Goal: Task Accomplishment & Management: Use online tool/utility

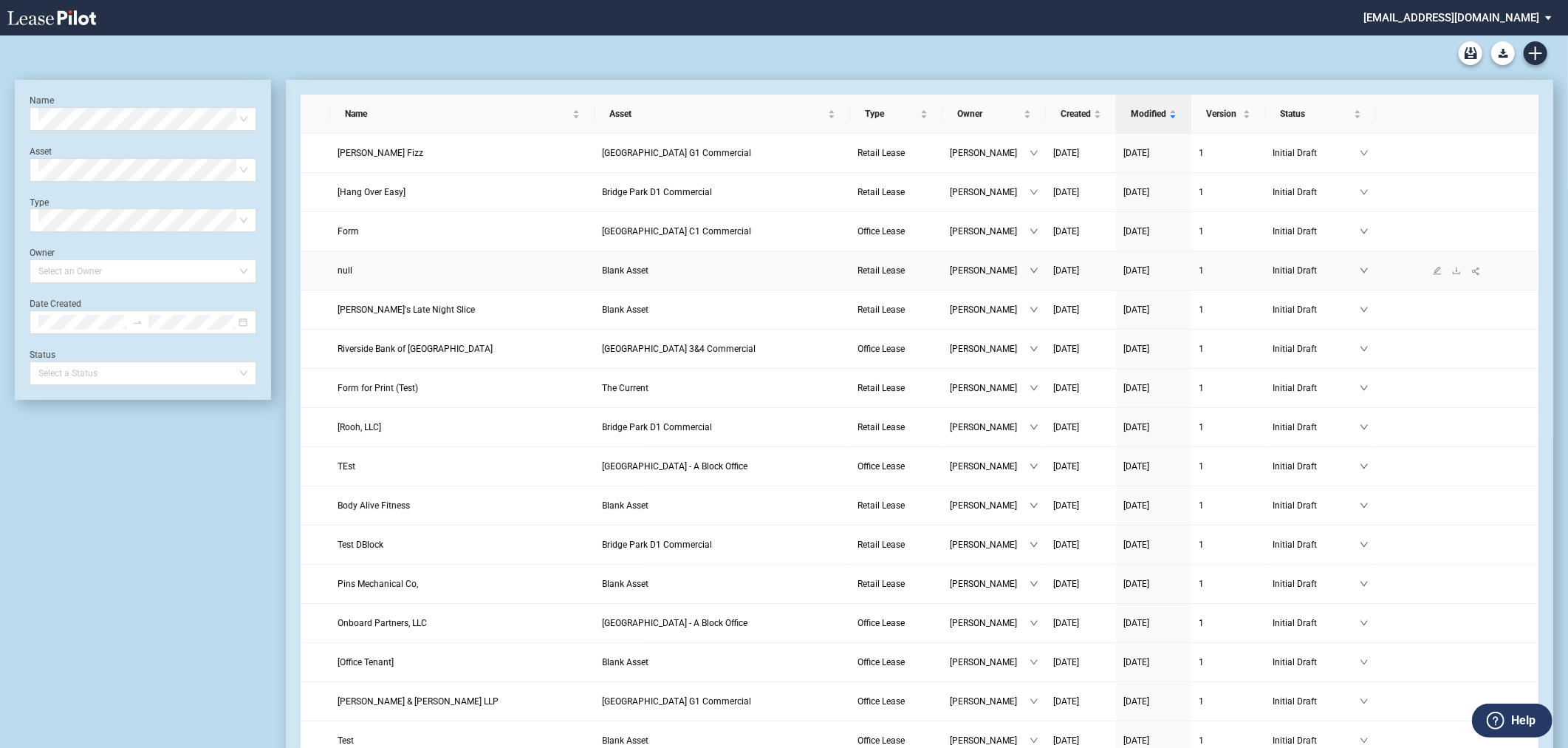
click at [684, 266] on link "Blank Asset" at bounding box center [722, 270] width 241 height 15
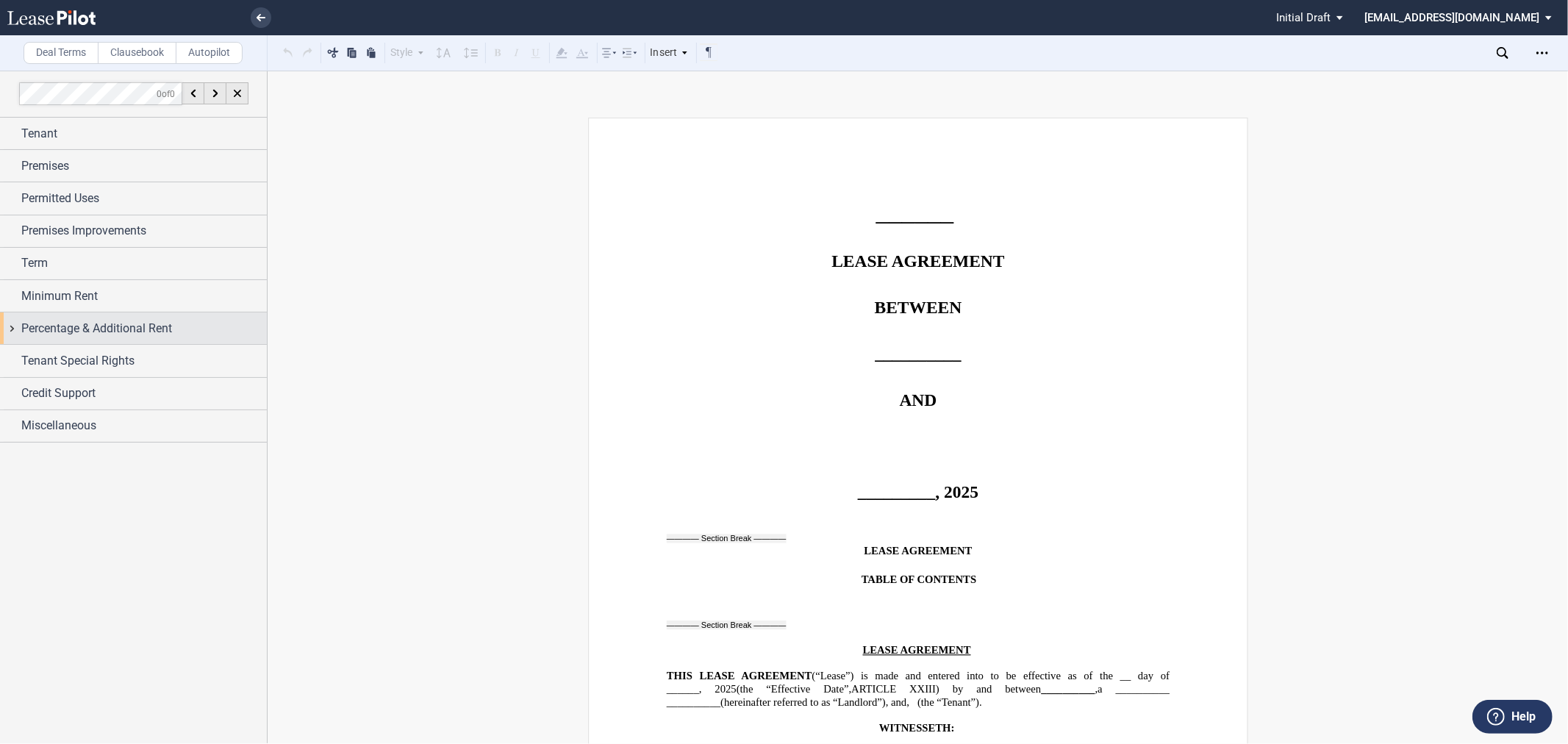
click at [35, 318] on div "Percentage & Additional Rent" at bounding box center [133, 328] width 267 height 32
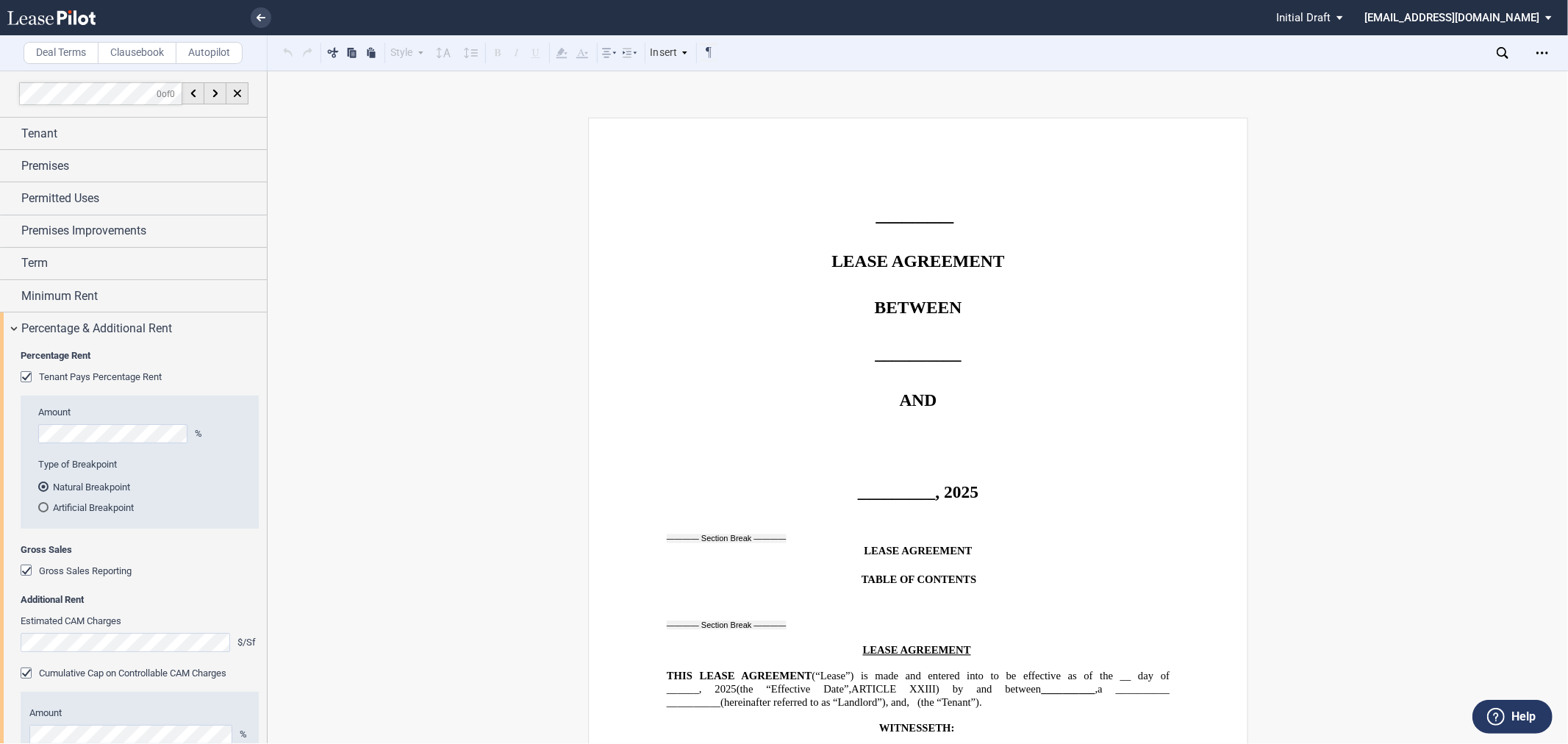
click at [68, 569] on span "Gross Sales Reporting" at bounding box center [85, 571] width 92 height 11
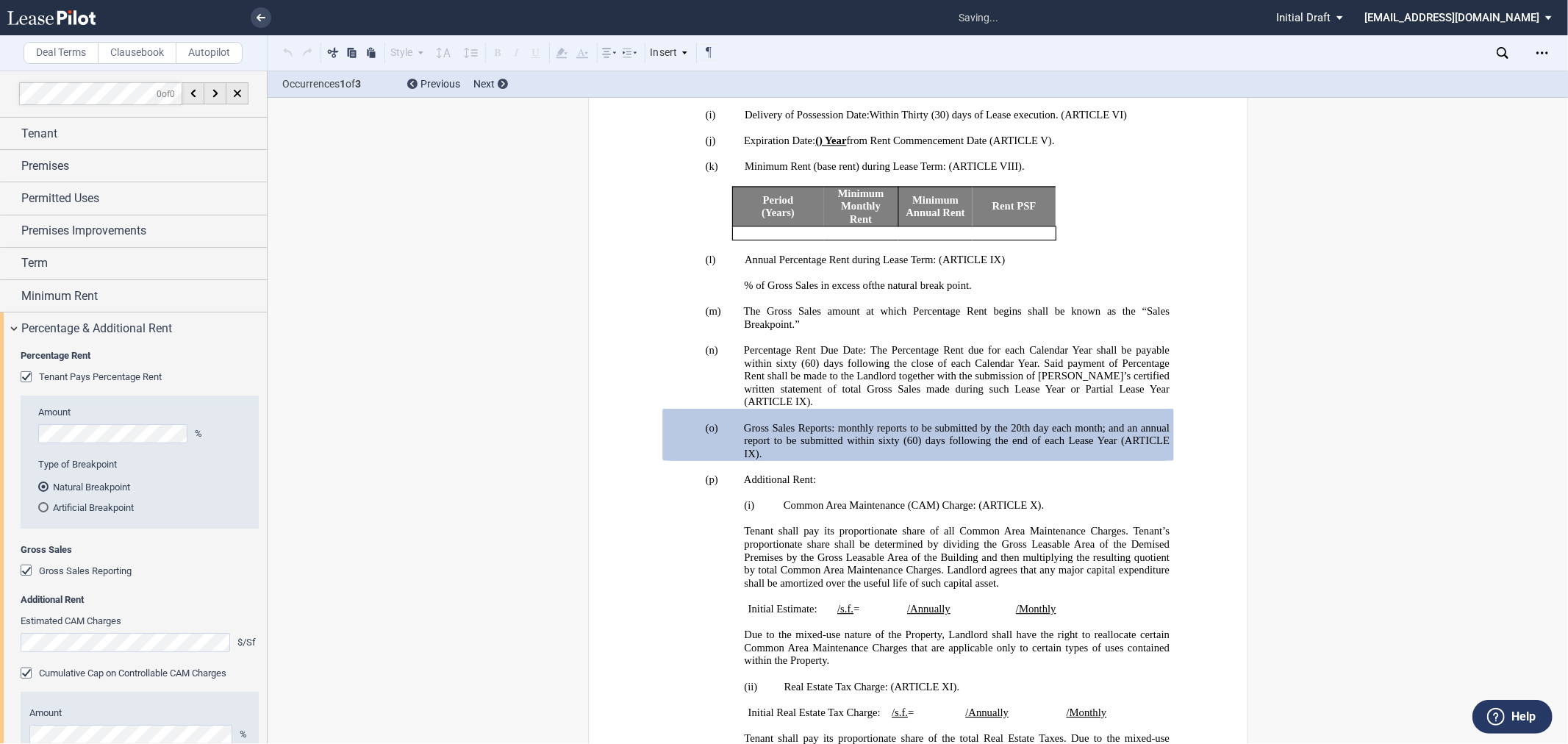
scroll to position [1216, 0]
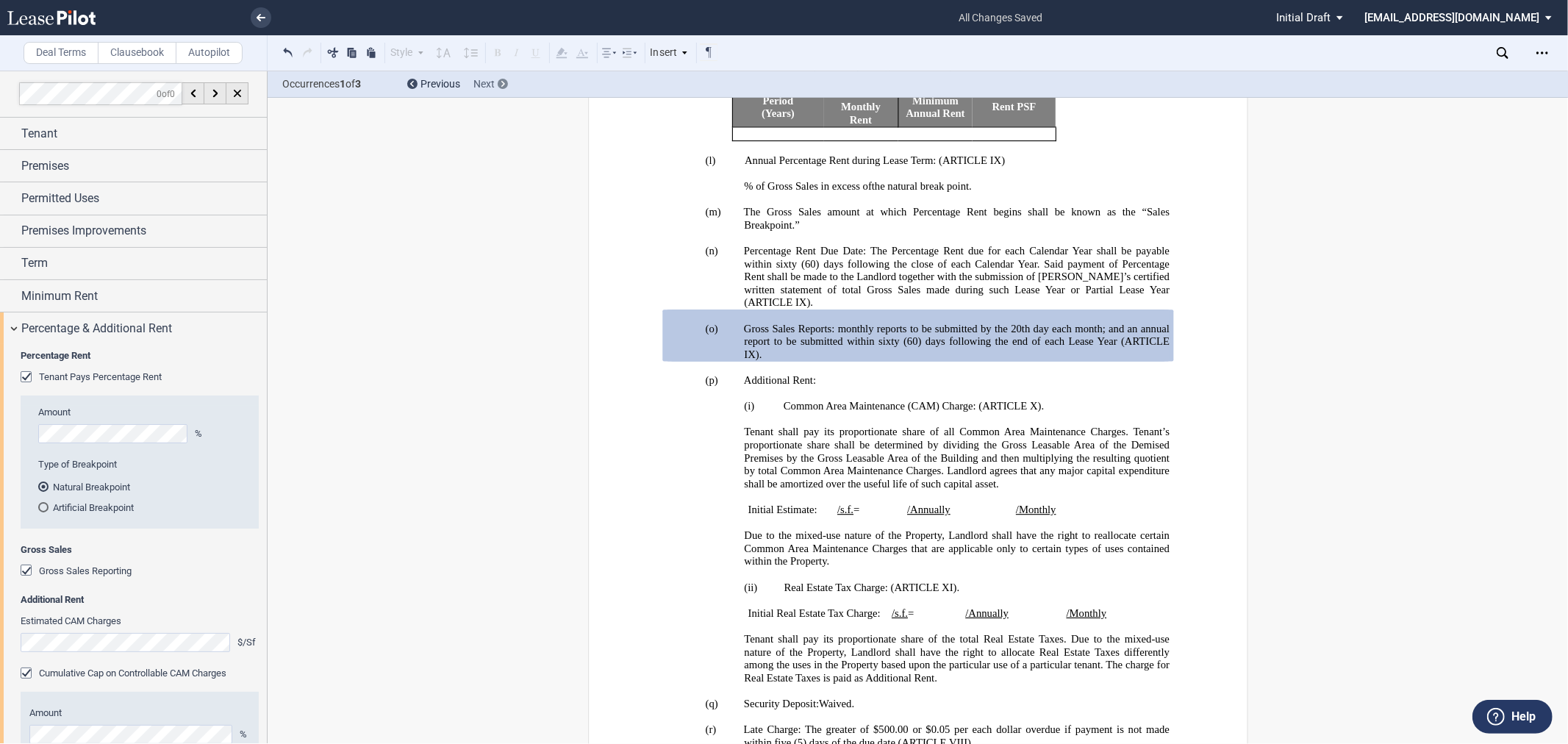
click at [505, 89] on div "Next" at bounding box center [490, 85] width 35 height 15
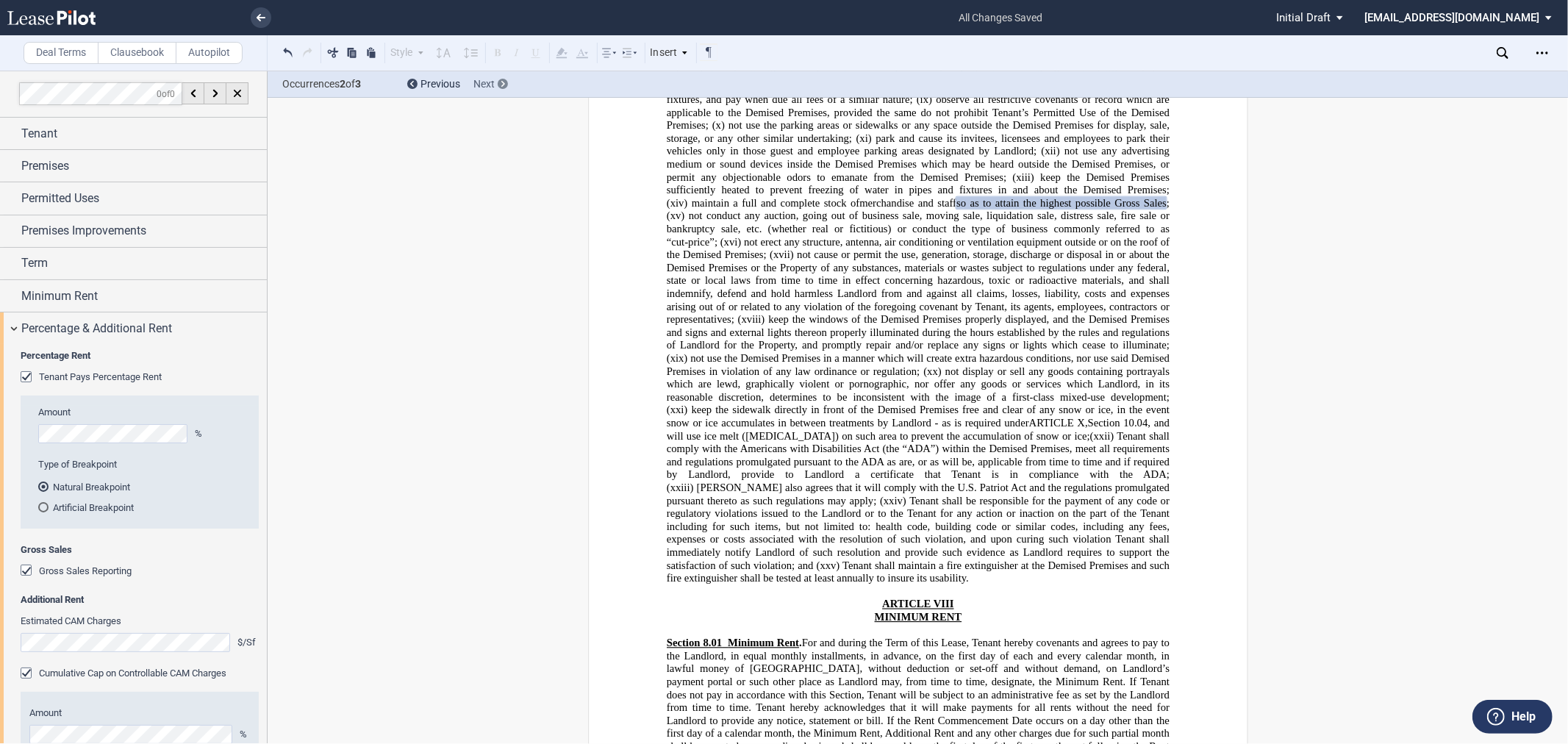
click at [505, 89] on div "Next" at bounding box center [490, 85] width 35 height 15
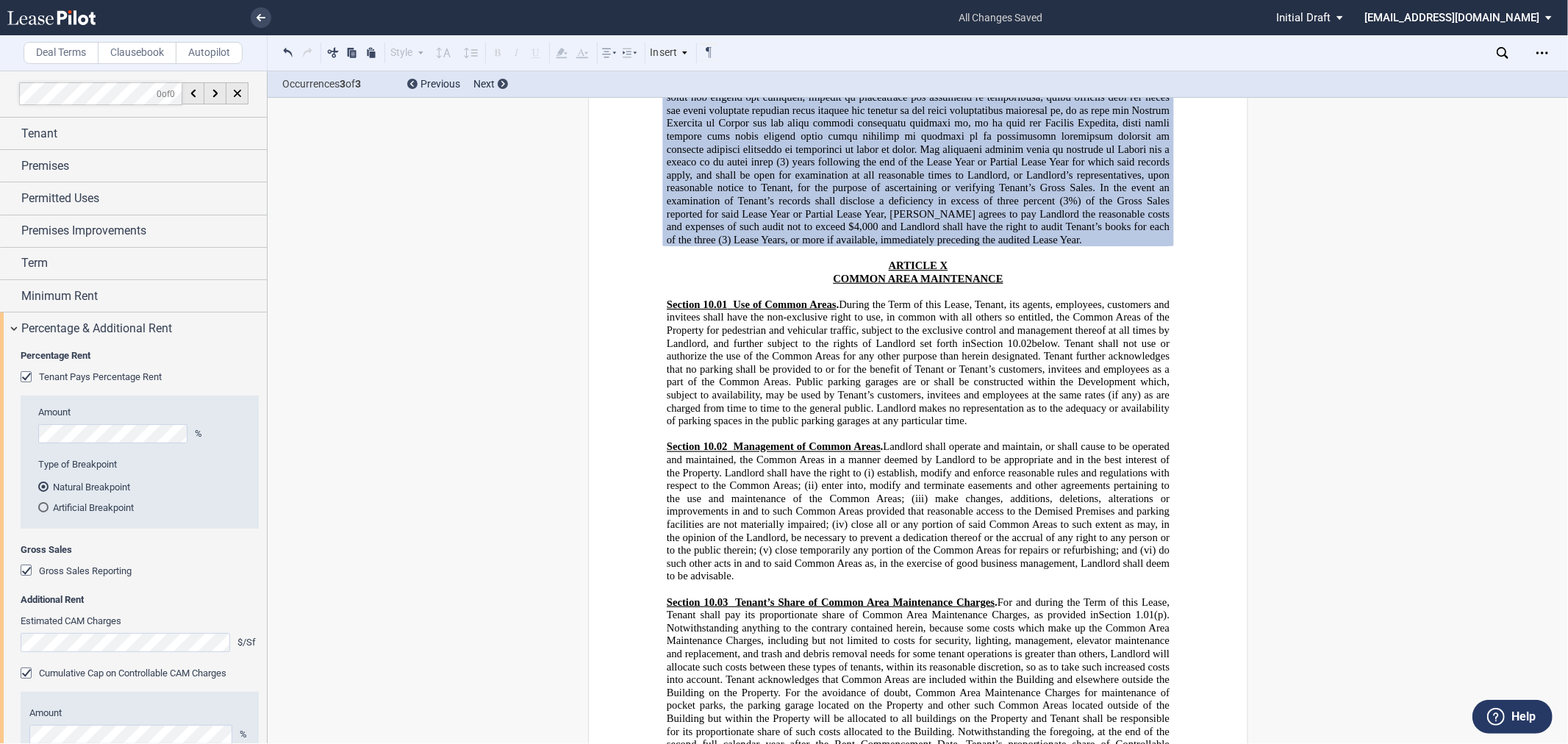
scroll to position [7590, 0]
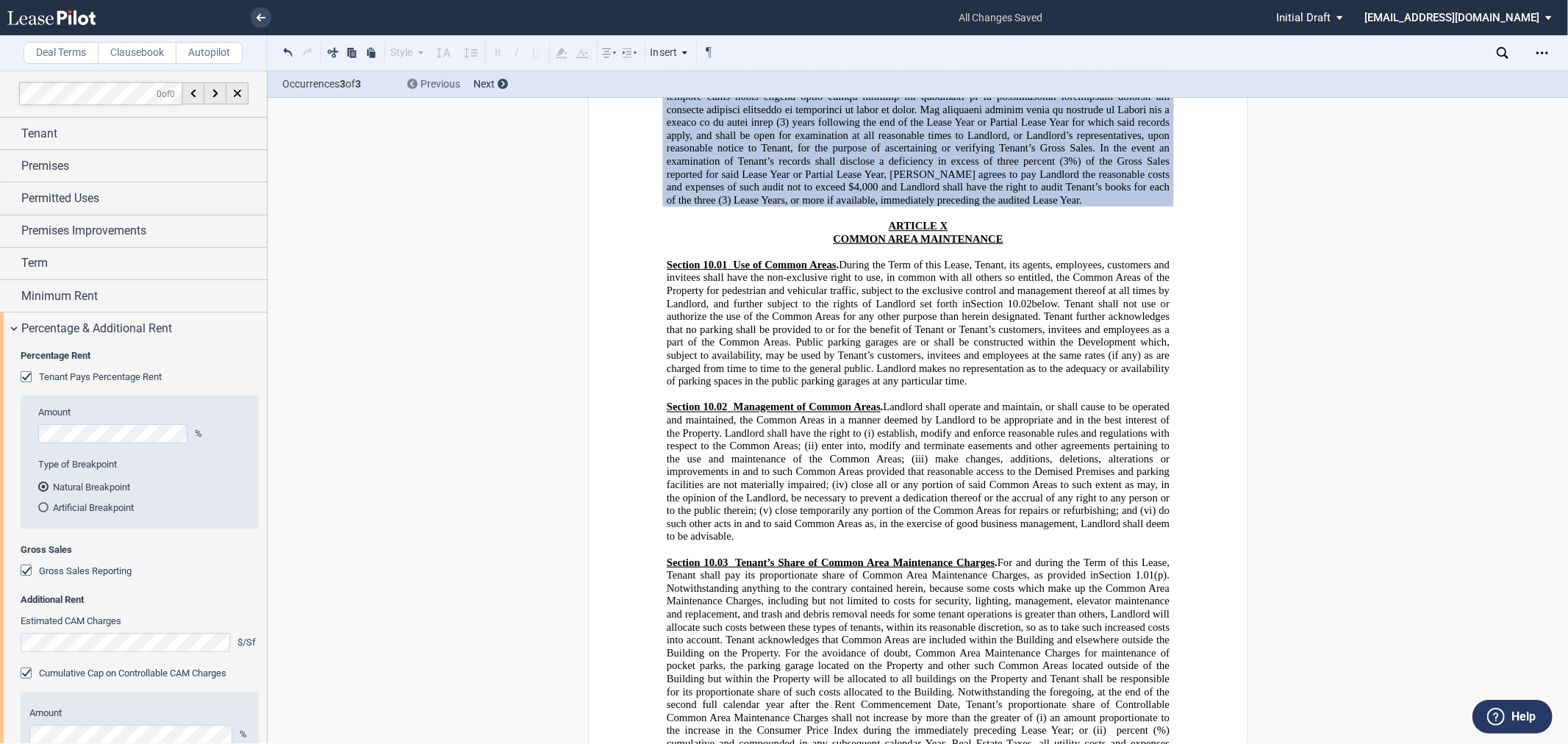
click at [446, 90] on div "Previous" at bounding box center [440, 85] width 40 height 15
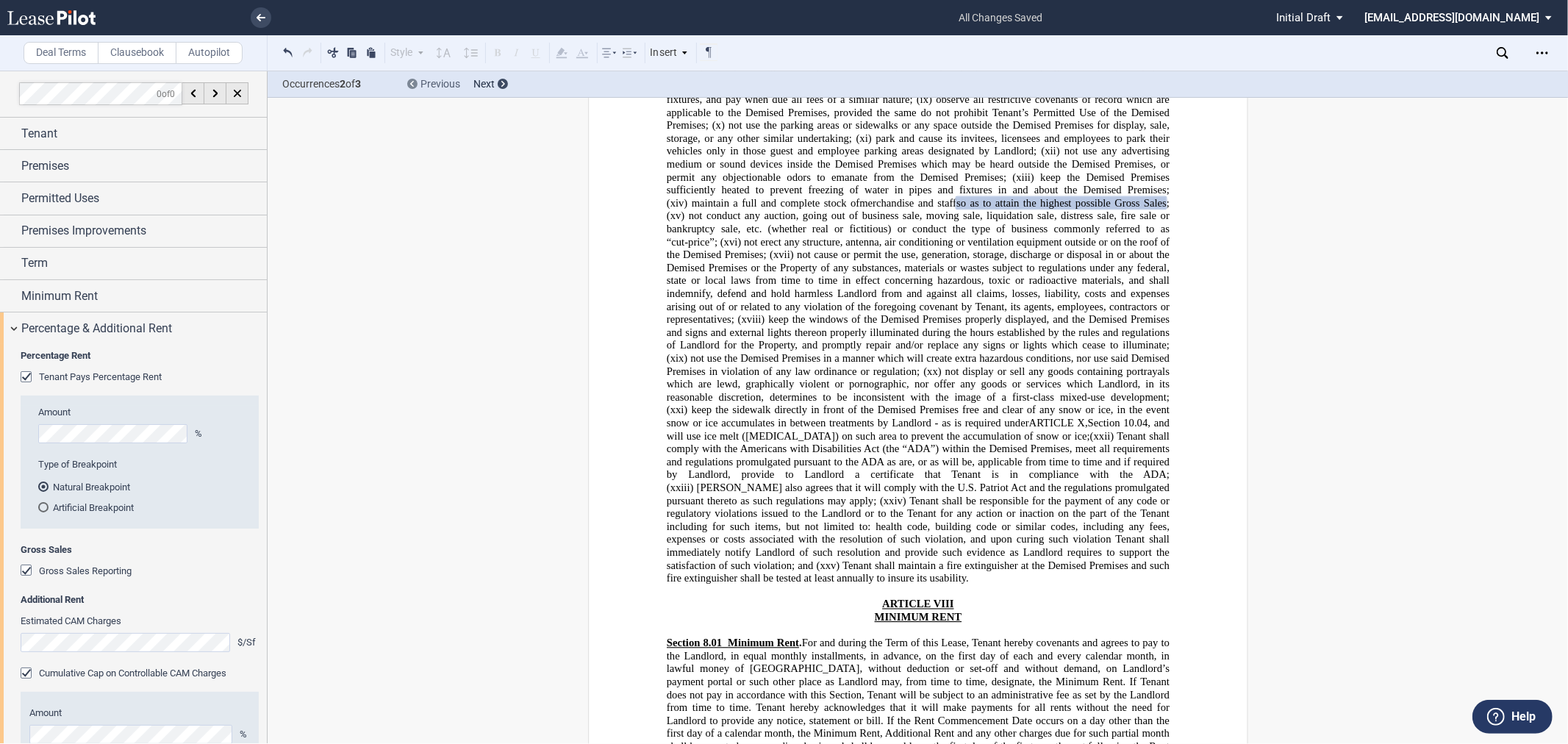
click at [446, 90] on div "Previous" at bounding box center [440, 85] width 40 height 15
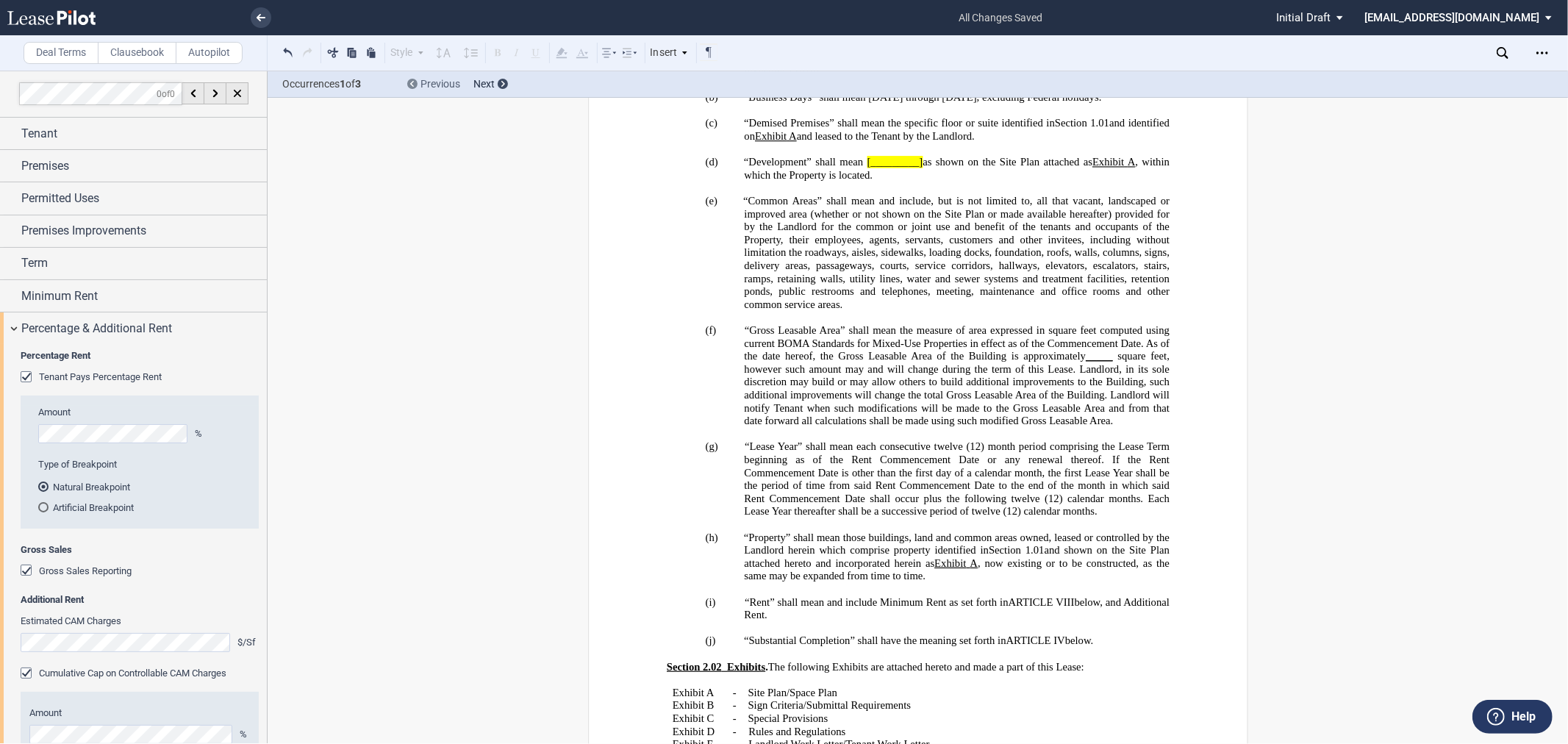
scroll to position [1216, 0]
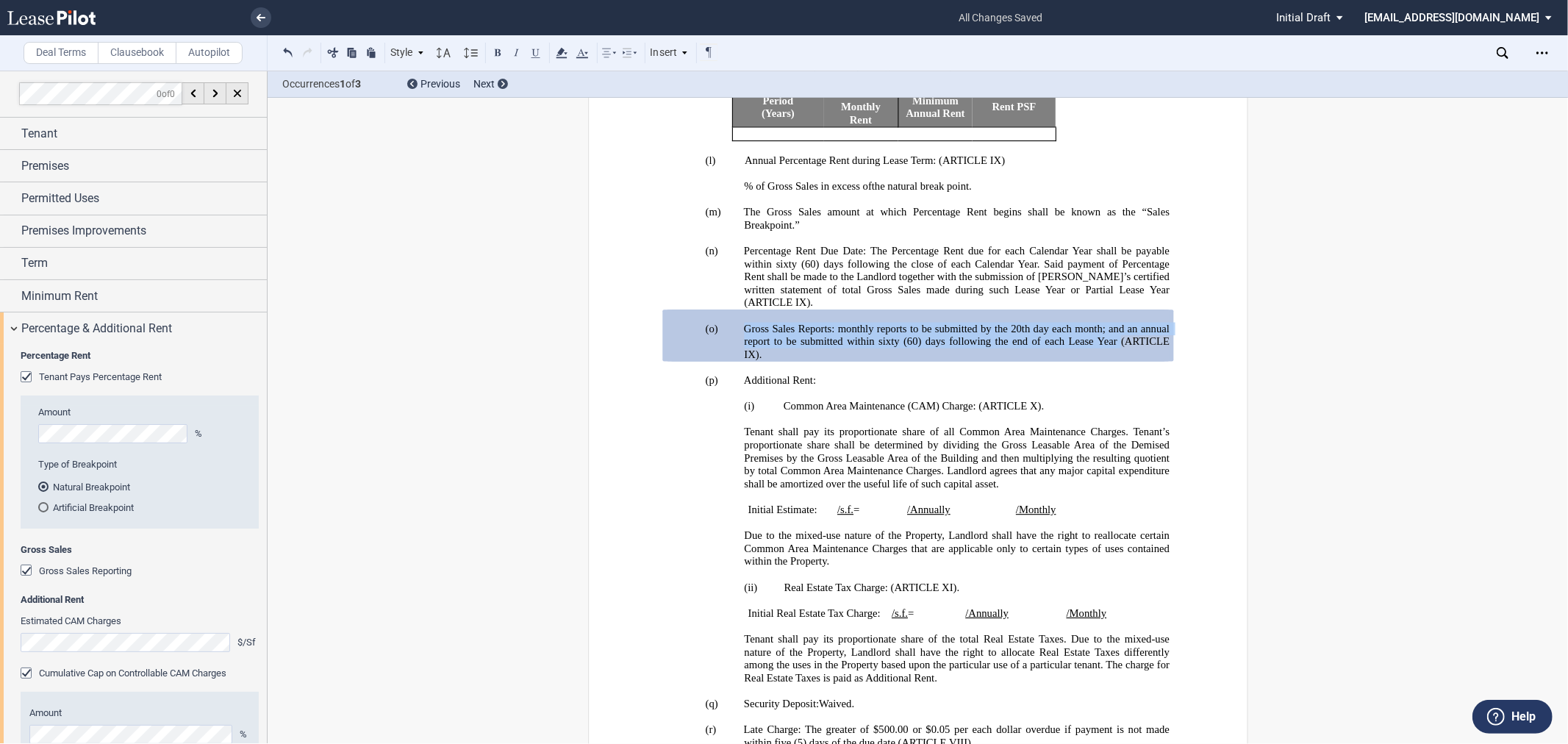
drag, startPoint x: 734, startPoint y: 358, endPoint x: 1167, endPoint y: 363, distance: 433.0
click at [1167, 362] on p "(o) Gross Sales Reports: monthly reports to be submitted by the 20th day each m…" at bounding box center [957, 342] width 426 height 39
